Goal: Information Seeking & Learning: Learn about a topic

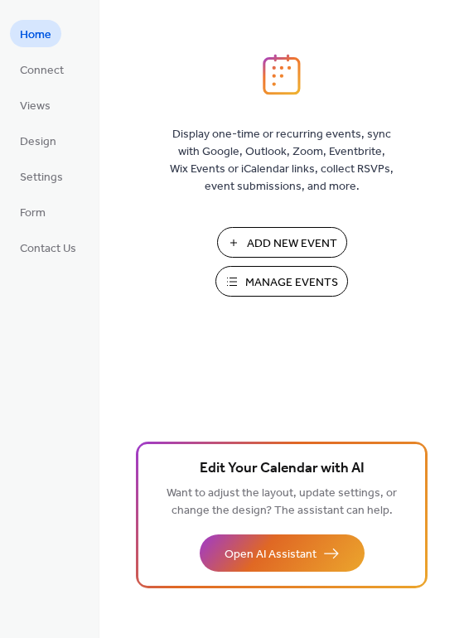
click at [258, 285] on span "Manage Events" at bounding box center [291, 282] width 93 height 17
click at [234, 282] on button "Manage Events" at bounding box center [281, 281] width 133 height 31
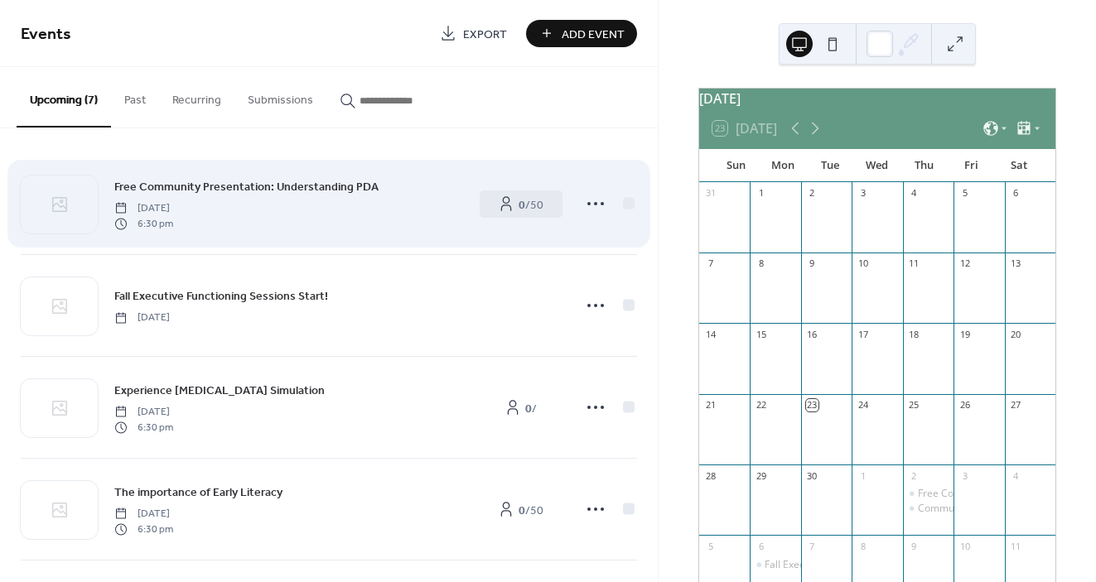
click at [378, 229] on div "Free Community Presentation: Understanding PDA Thursday, October 2, 2025 6:30 pm" at bounding box center [288, 203] width 348 height 53
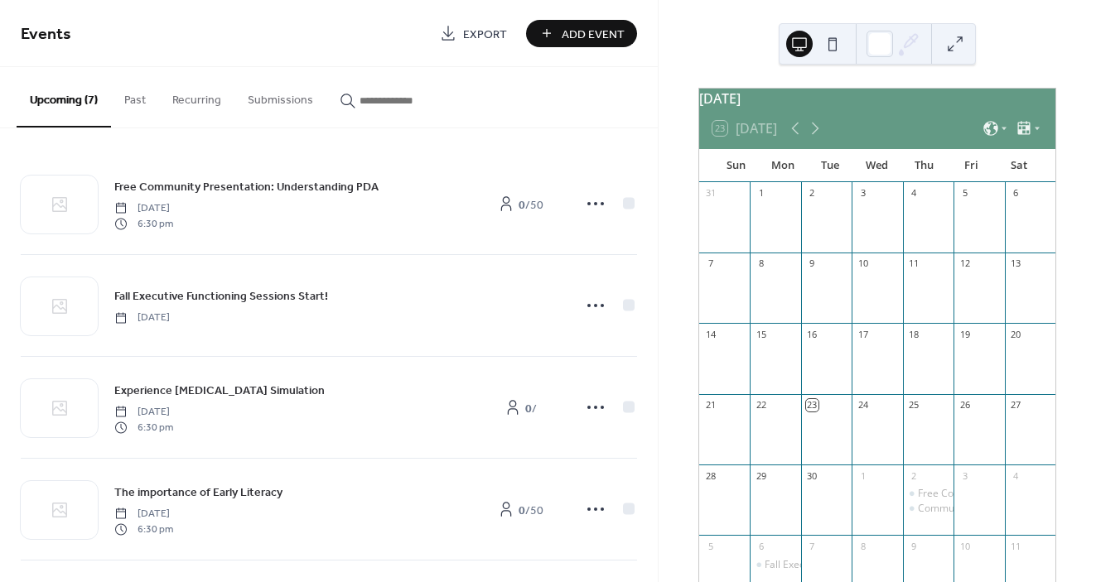
click at [615, 95] on div "Upcoming (7) Past Recurring Submissions" at bounding box center [329, 97] width 658 height 61
click at [823, 134] on icon at bounding box center [815, 128] width 20 height 20
click at [795, 135] on icon at bounding box center [794, 129] width 7 height 12
click at [611, 92] on div "Upcoming (7) Past Recurring Submissions" at bounding box center [329, 97] width 658 height 61
click at [82, 100] on button "Upcoming (7)" at bounding box center [64, 97] width 94 height 60
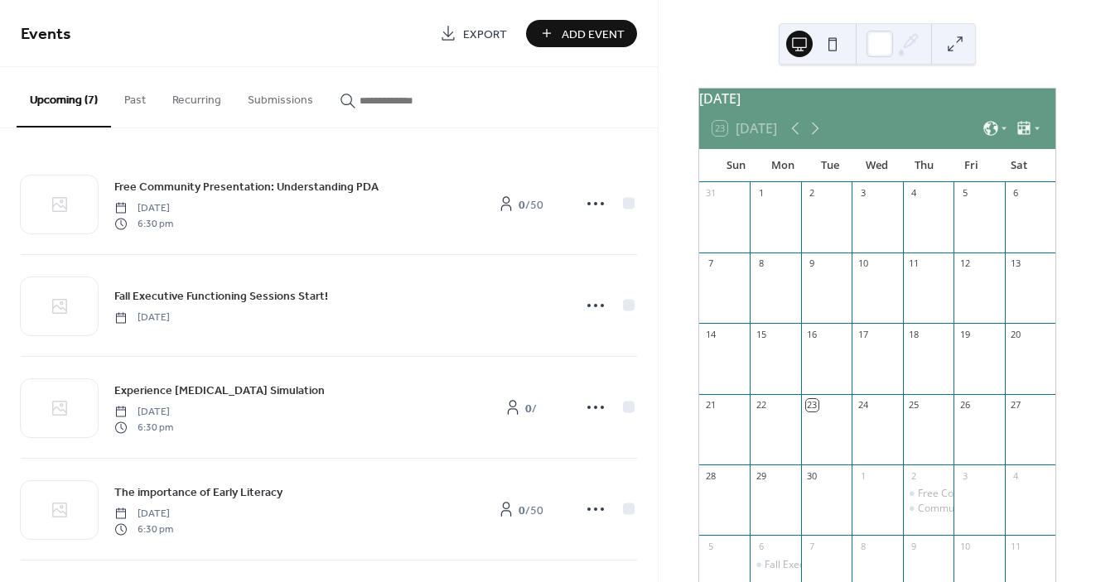
click at [125, 103] on button "Past" at bounding box center [135, 96] width 48 height 59
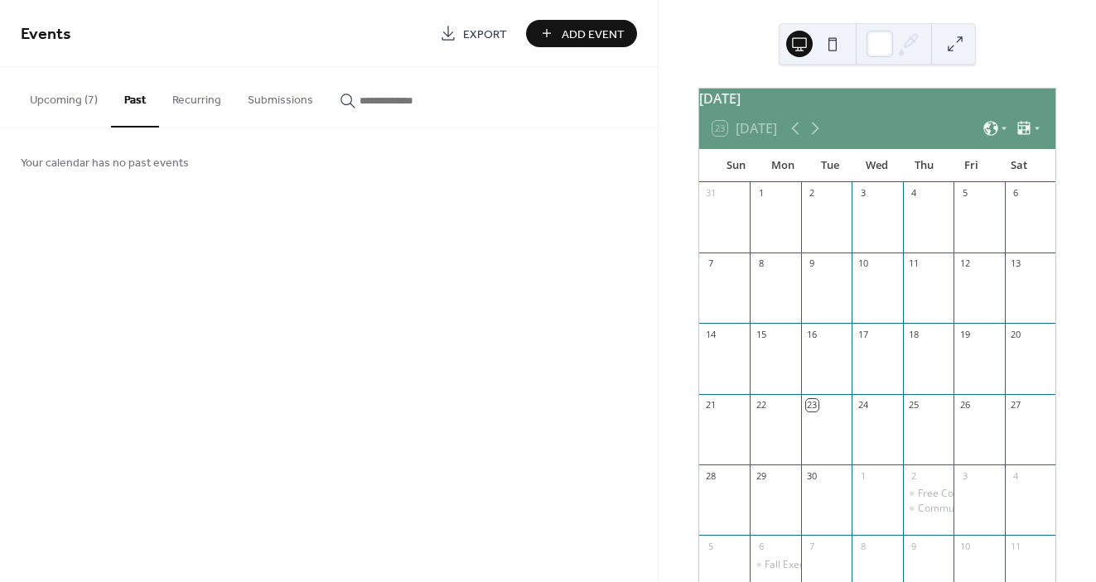
click at [186, 104] on button "Recurring" at bounding box center [196, 96] width 75 height 59
click at [263, 104] on button "Submissions" at bounding box center [280, 96] width 92 height 59
click at [386, 98] on input "button" at bounding box center [409, 100] width 99 height 17
click at [86, 99] on button "Upcoming (7)" at bounding box center [64, 96] width 94 height 59
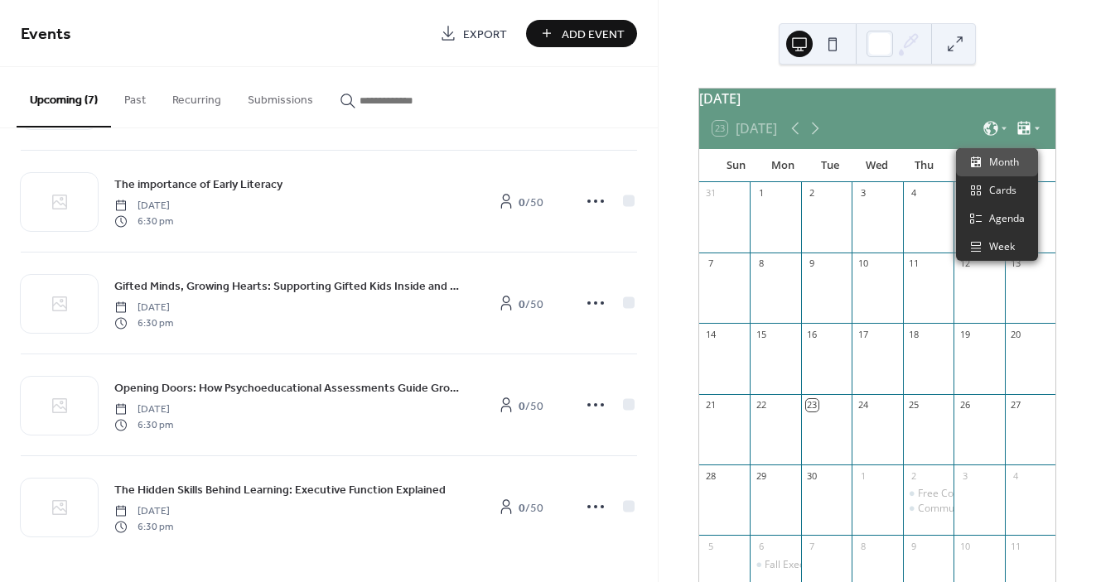
click at [1022, 134] on icon at bounding box center [1024, 127] width 12 height 13
click at [1016, 166] on span "Month" at bounding box center [1004, 162] width 30 height 15
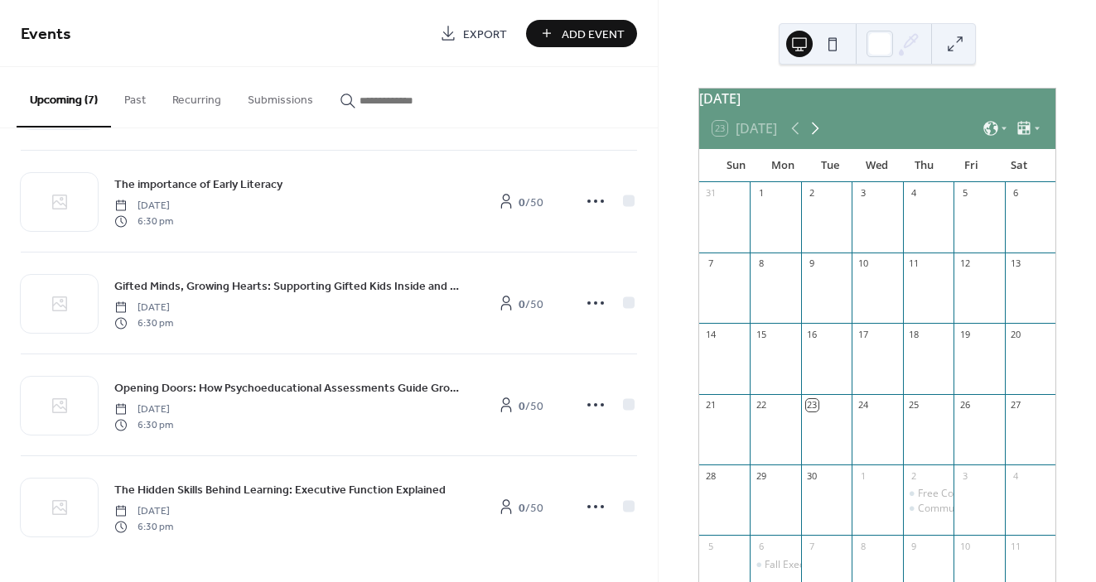
click at [813, 138] on icon at bounding box center [815, 128] width 20 height 20
click at [787, 501] on div "Experience [MEDICAL_DATA] Simulation" at bounding box center [858, 494] width 186 height 14
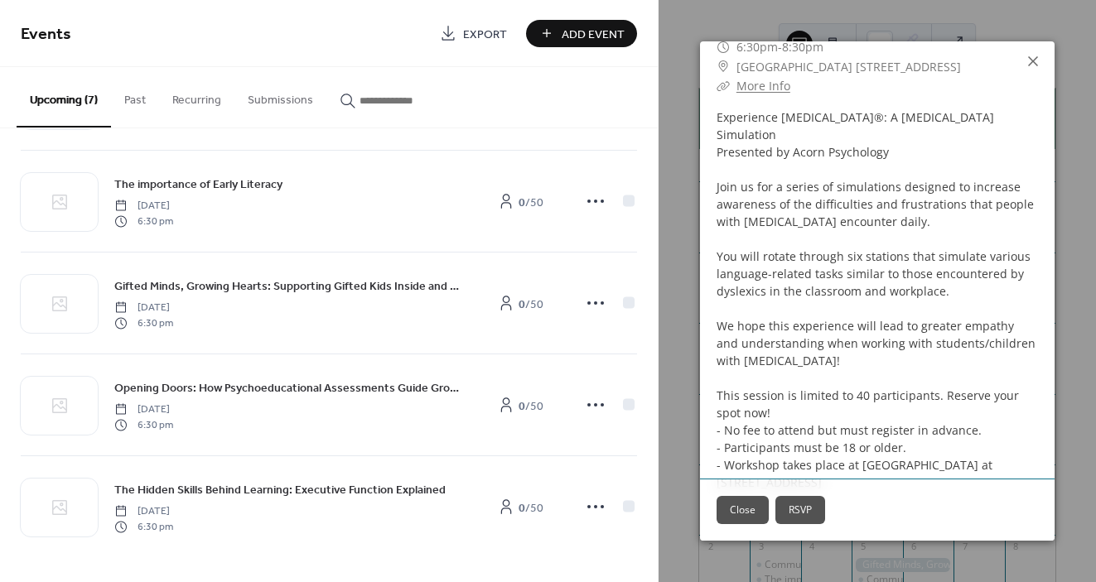
scroll to position [80, 0]
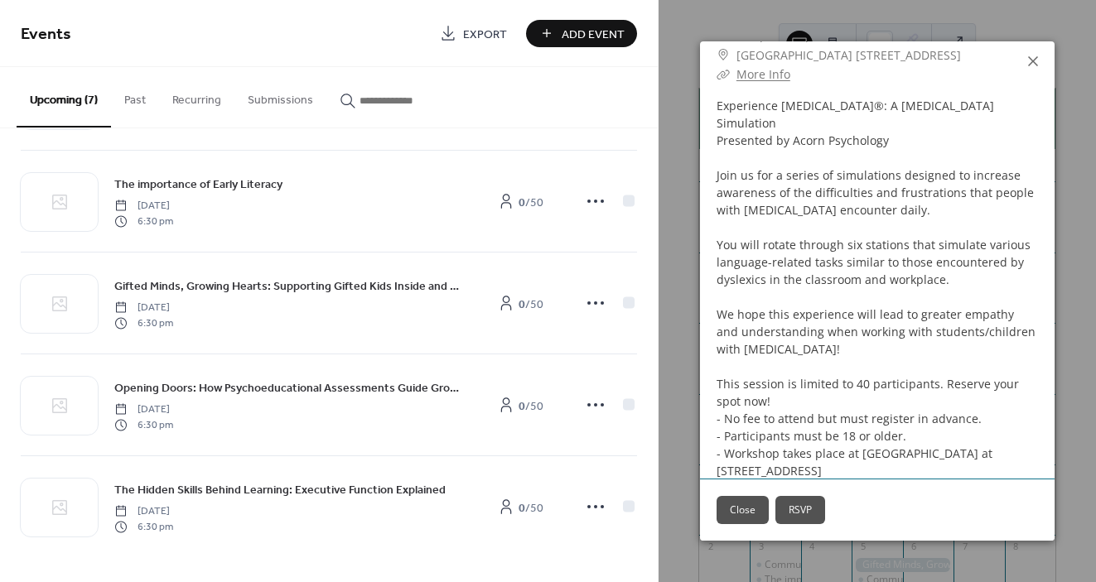
click at [755, 507] on button "Close" at bounding box center [743, 510] width 52 height 28
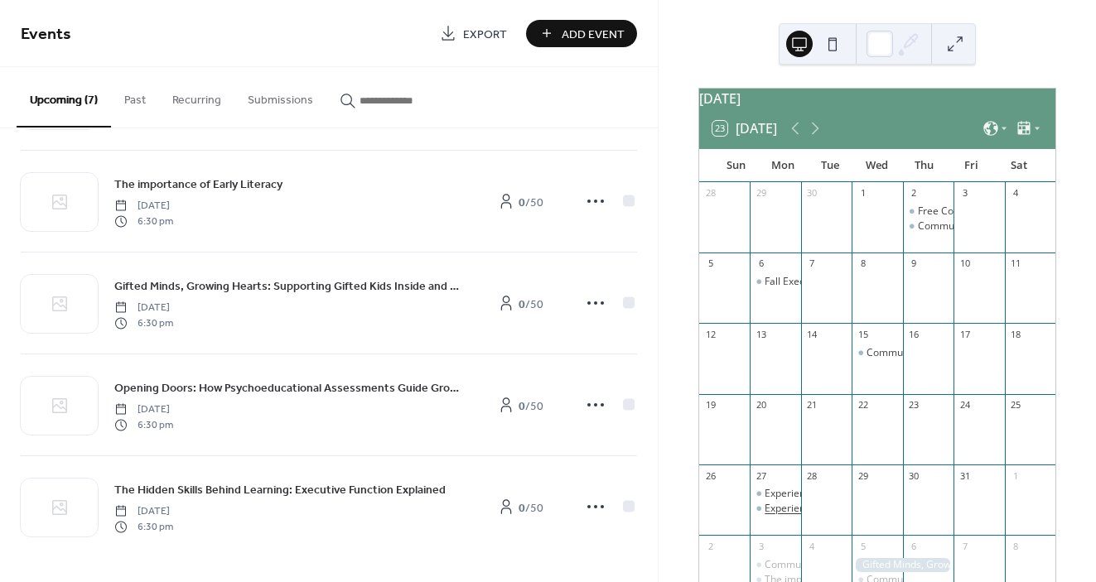
click at [775, 516] on div "Experience Dyslexia® (FREE): A Learning Disabilities Simulation" at bounding box center [925, 509] width 320 height 14
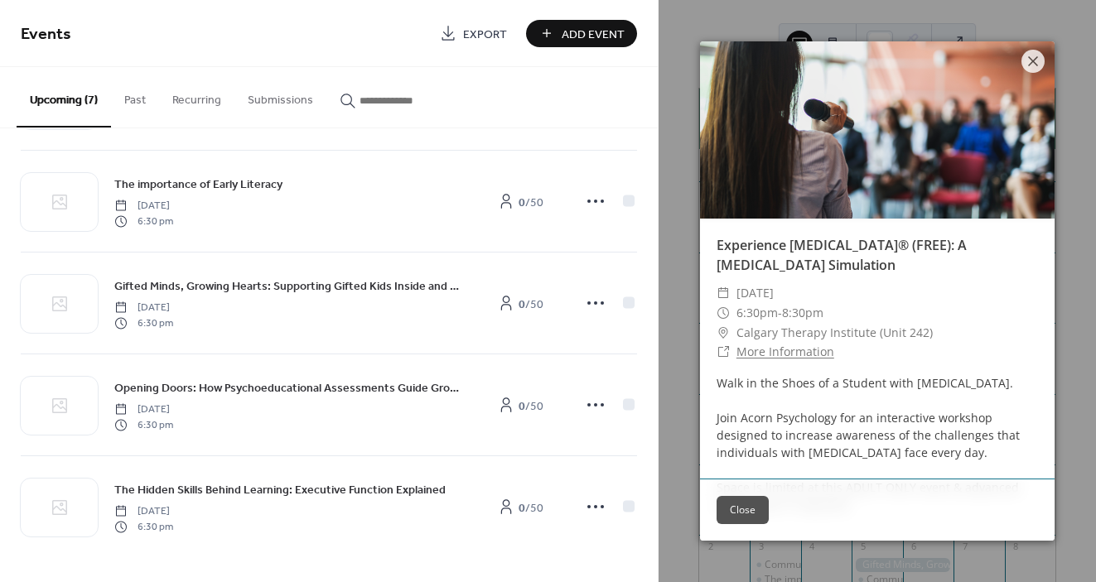
click at [744, 512] on button "Close" at bounding box center [743, 510] width 52 height 28
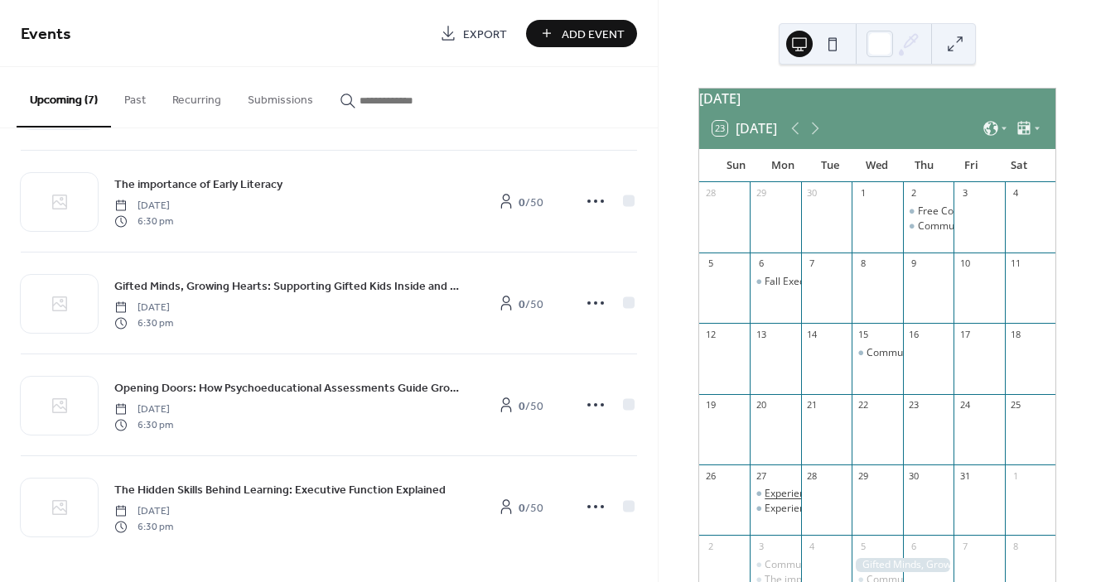
click at [778, 501] on div "Experience [MEDICAL_DATA] Simulation" at bounding box center [858, 494] width 186 height 14
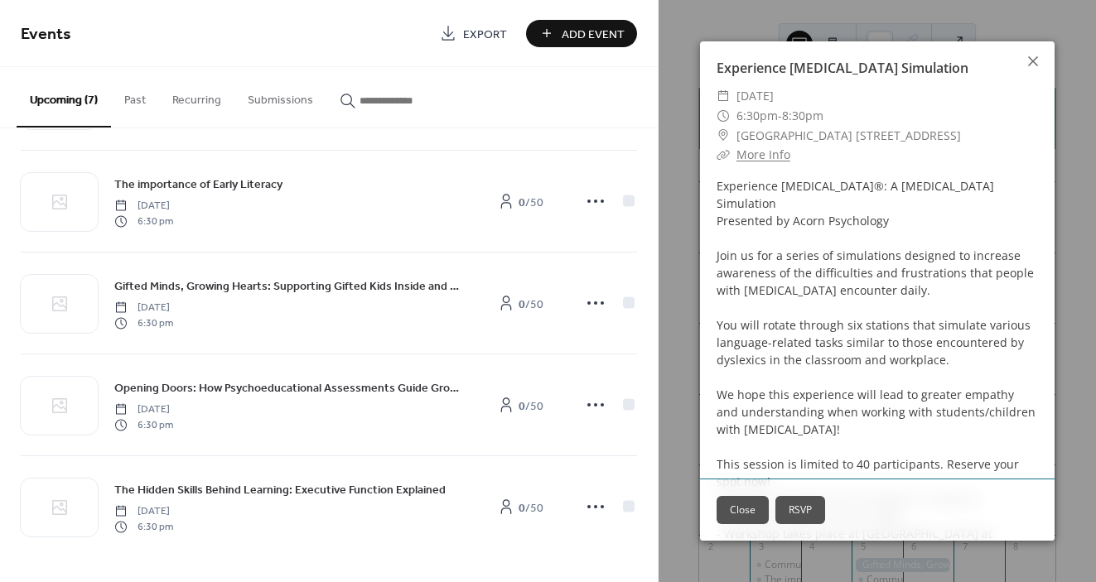
click at [749, 506] on button "Close" at bounding box center [743, 510] width 52 height 28
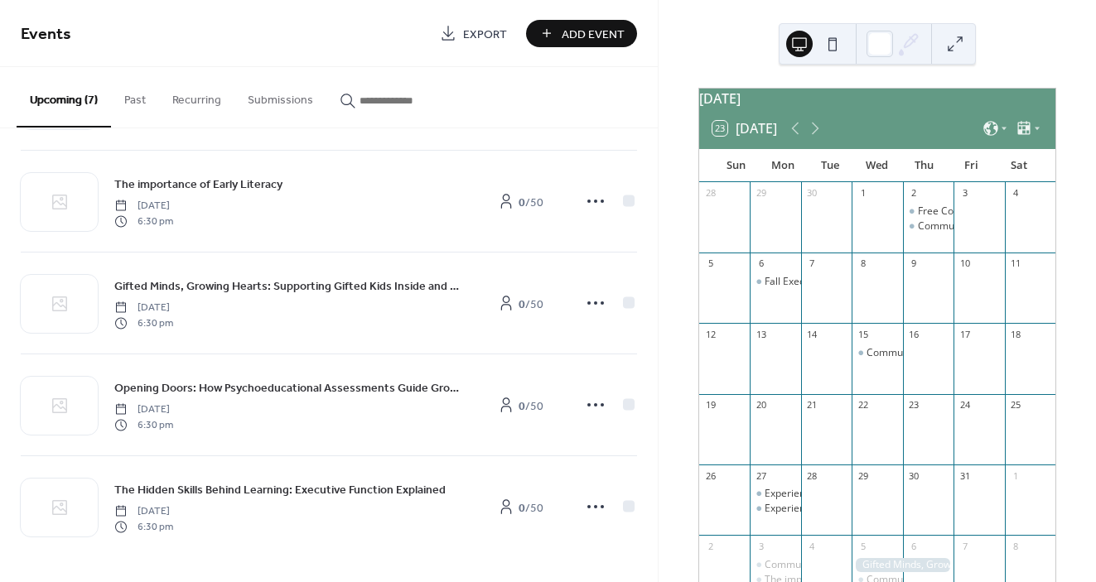
click at [954, 46] on button at bounding box center [955, 44] width 27 height 27
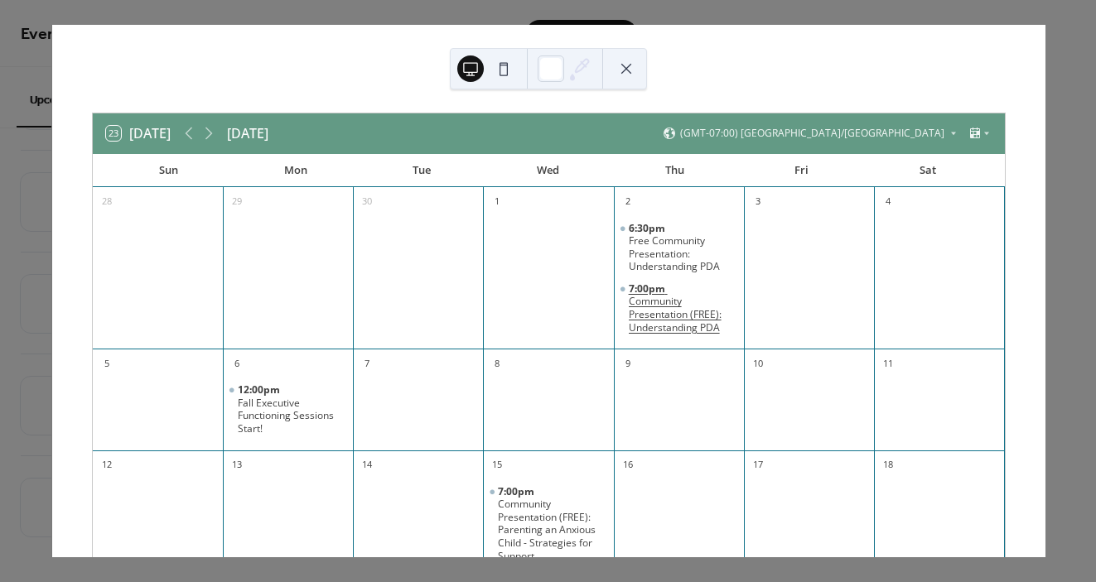
click at [654, 314] on div "Community Presentation (FREE): Understanding PDA" at bounding box center [683, 314] width 109 height 39
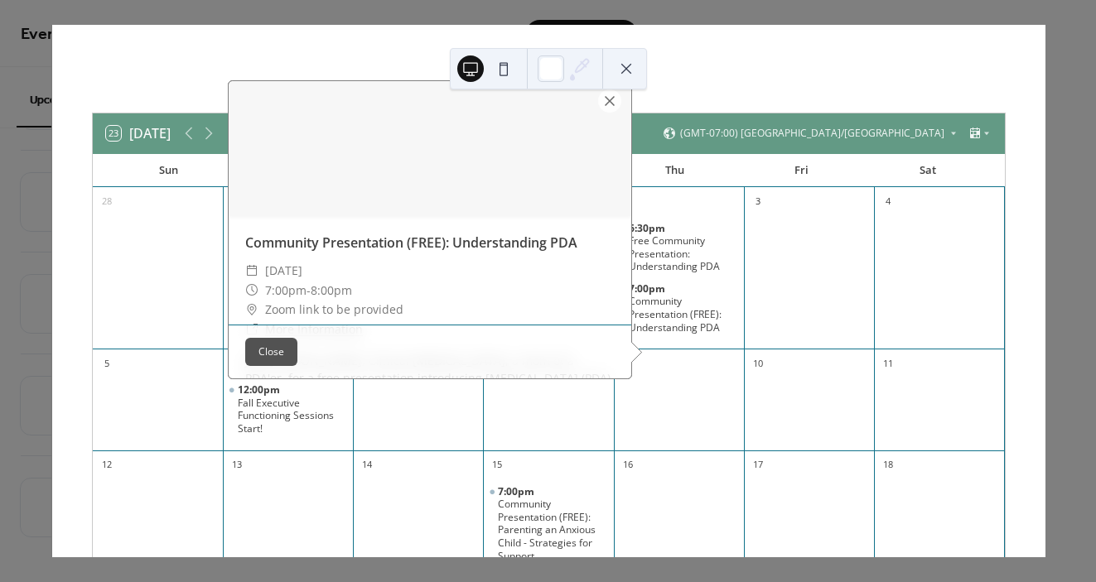
scroll to position [0, 0]
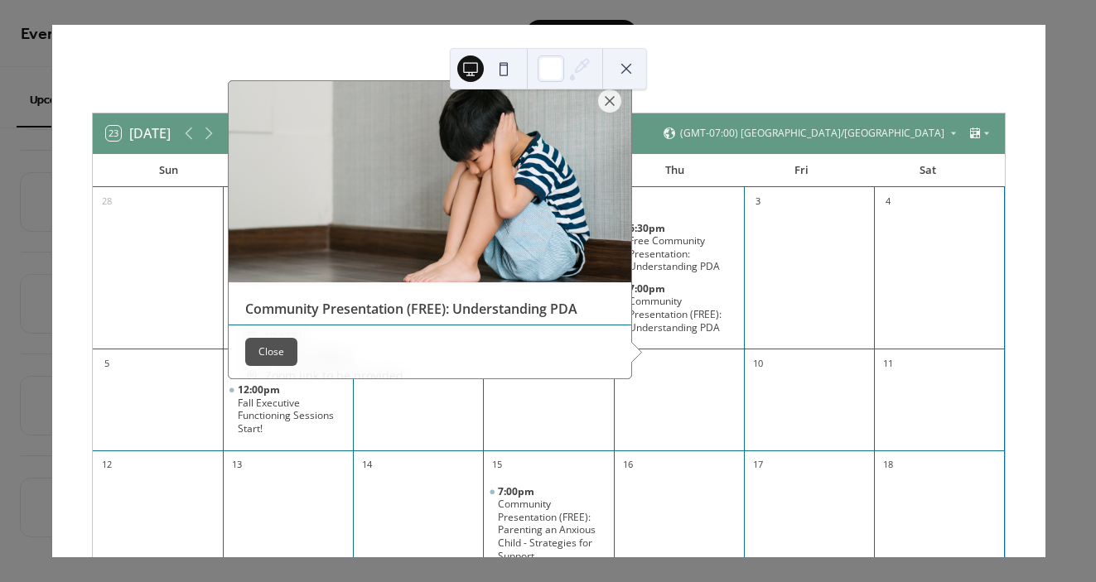
drag, startPoint x: 624, startPoint y: 69, endPoint x: 428, endPoint y: 269, distance: 280.0
click at [428, 270] on div "23 Today October 2025 (GMT-07:00) America/Edmonton Sun Mon Tue Wed Thu Fri Sat …" at bounding box center [548, 291] width 994 height 533
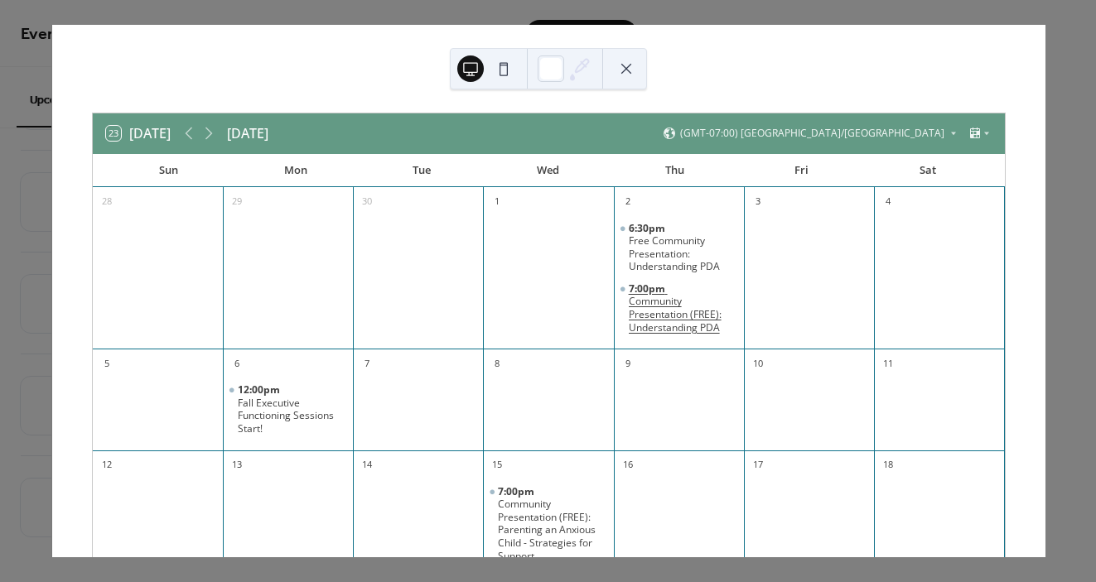
click at [642, 302] on div "Community Presentation (FREE): Understanding PDA" at bounding box center [683, 314] width 109 height 39
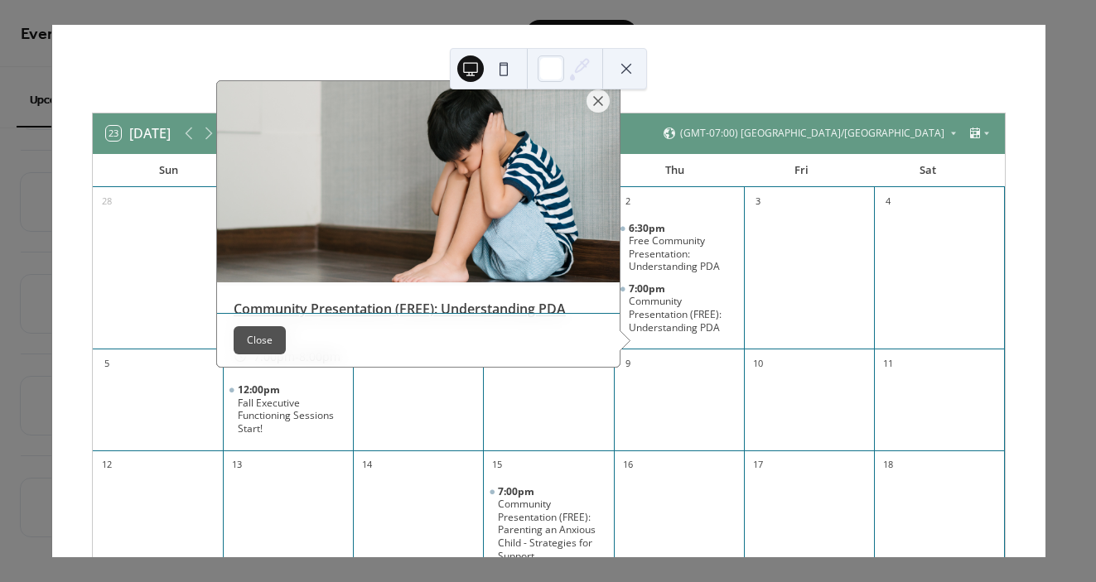
click at [302, 300] on link "Community Presentation (FREE): Understanding PDA" at bounding box center [400, 309] width 332 height 18
